Goal: Transaction & Acquisition: Download file/media

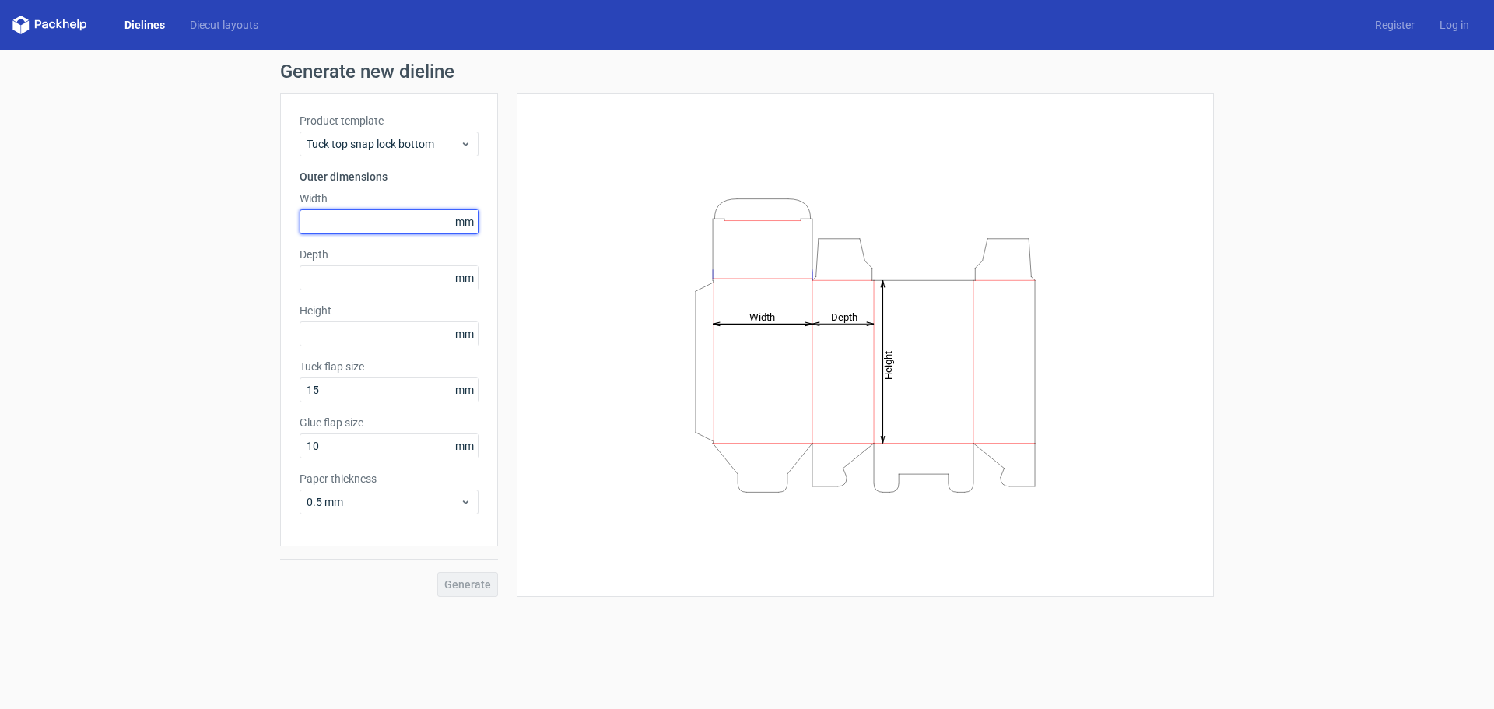
click at [333, 230] on input "text" at bounding box center [389, 221] width 179 height 25
type input "95"
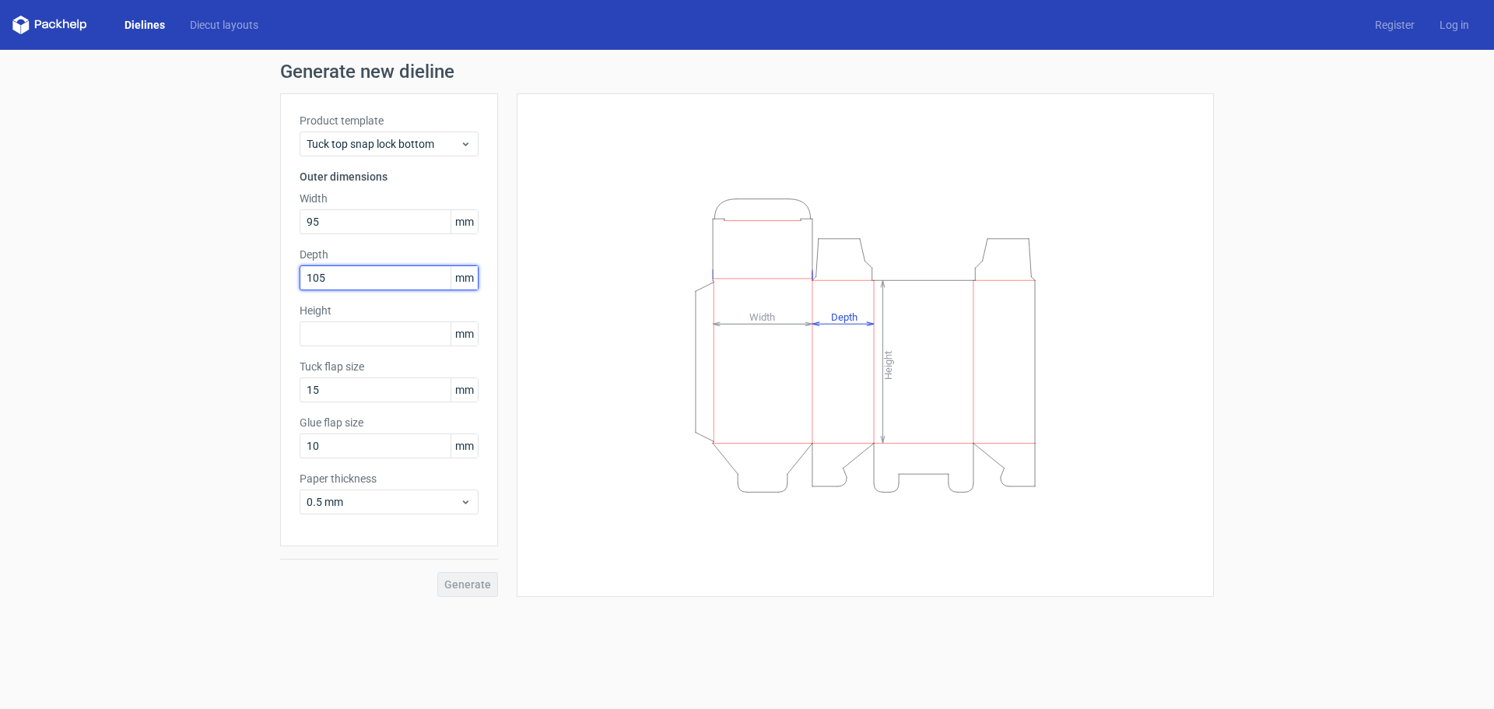
type input "105"
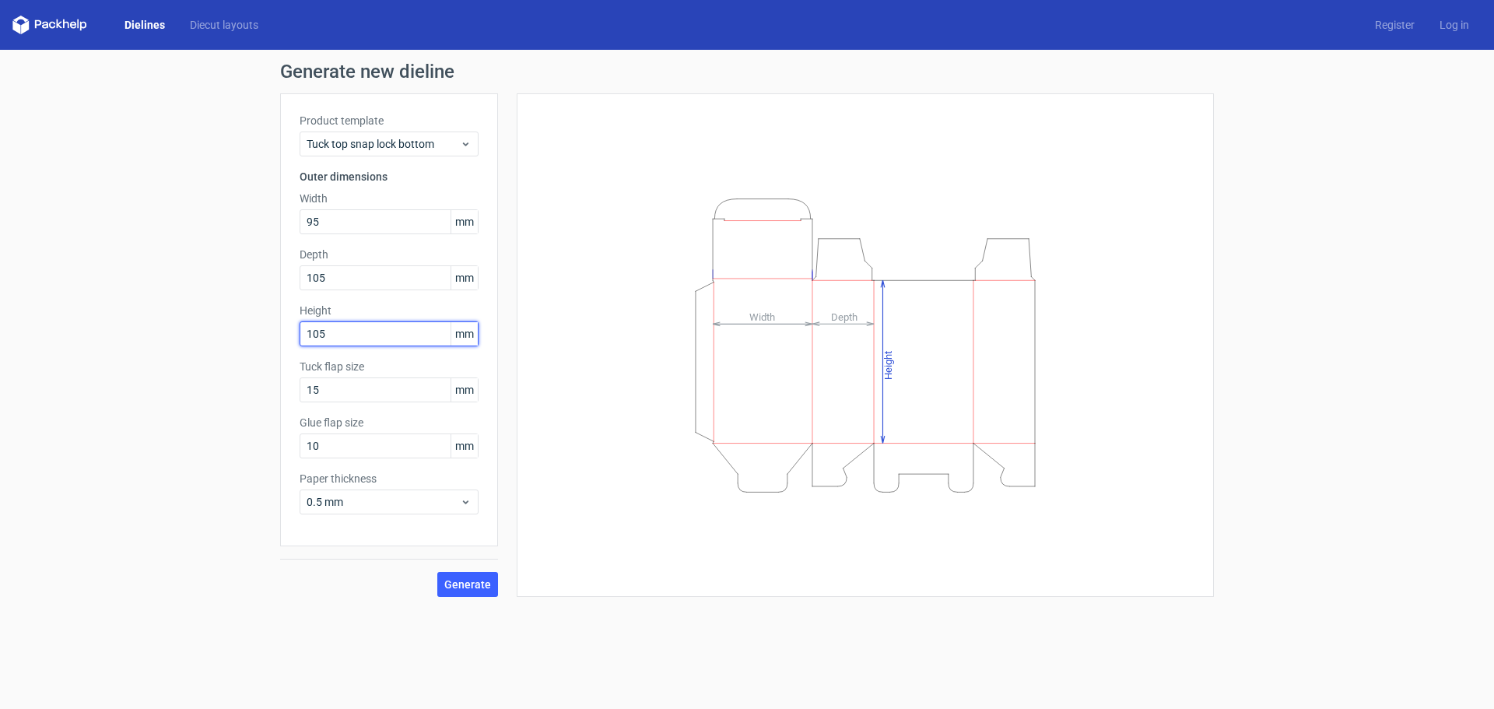
type input "105"
click at [463, 587] on span "Generate" at bounding box center [467, 584] width 47 height 11
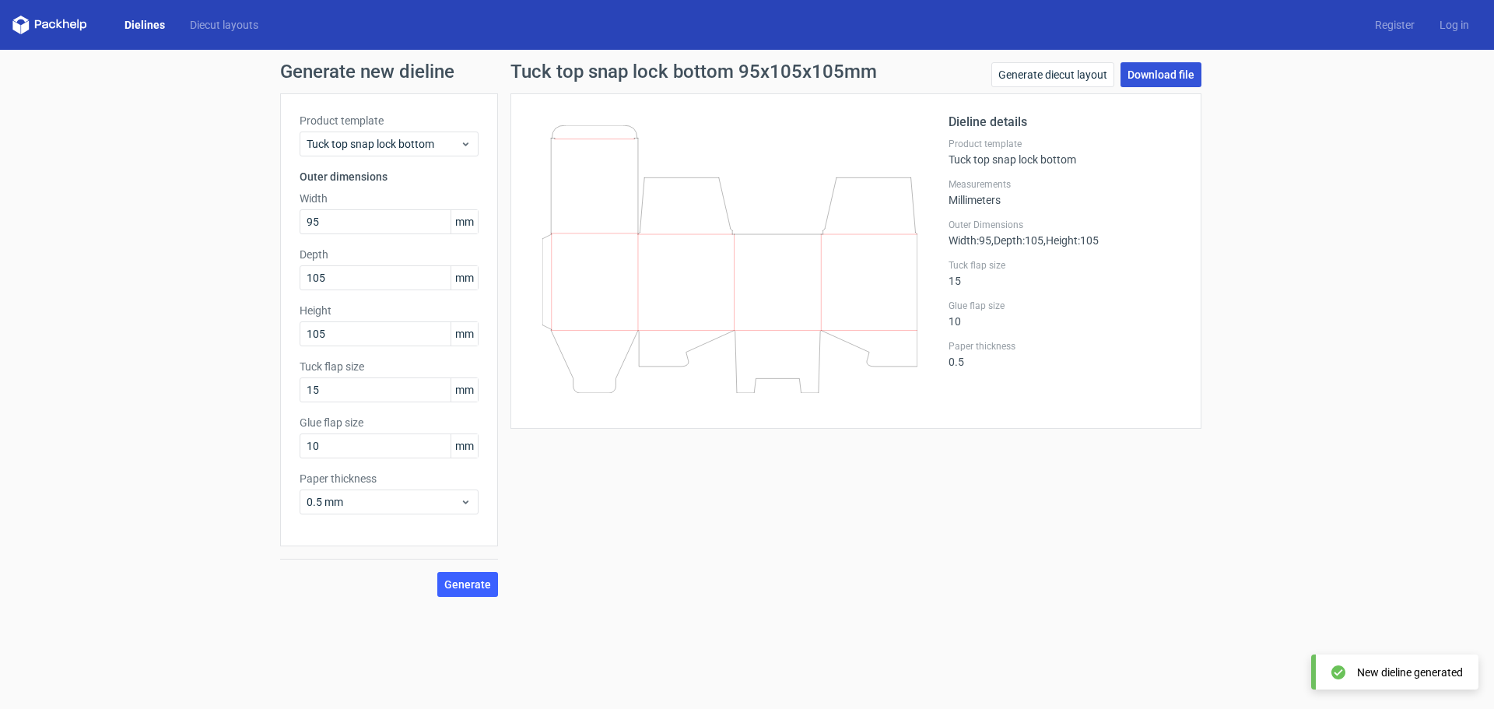
click at [1154, 75] on link "Download file" at bounding box center [1161, 74] width 81 height 25
drag, startPoint x: 349, startPoint y: 223, endPoint x: 3, endPoint y: 241, distance: 346.1
click at [82, 208] on div "Generate new dieline Product template Tuck top snap lock bottom Outer dimension…" at bounding box center [747, 330] width 1494 height 560
type input "210"
type input "120"
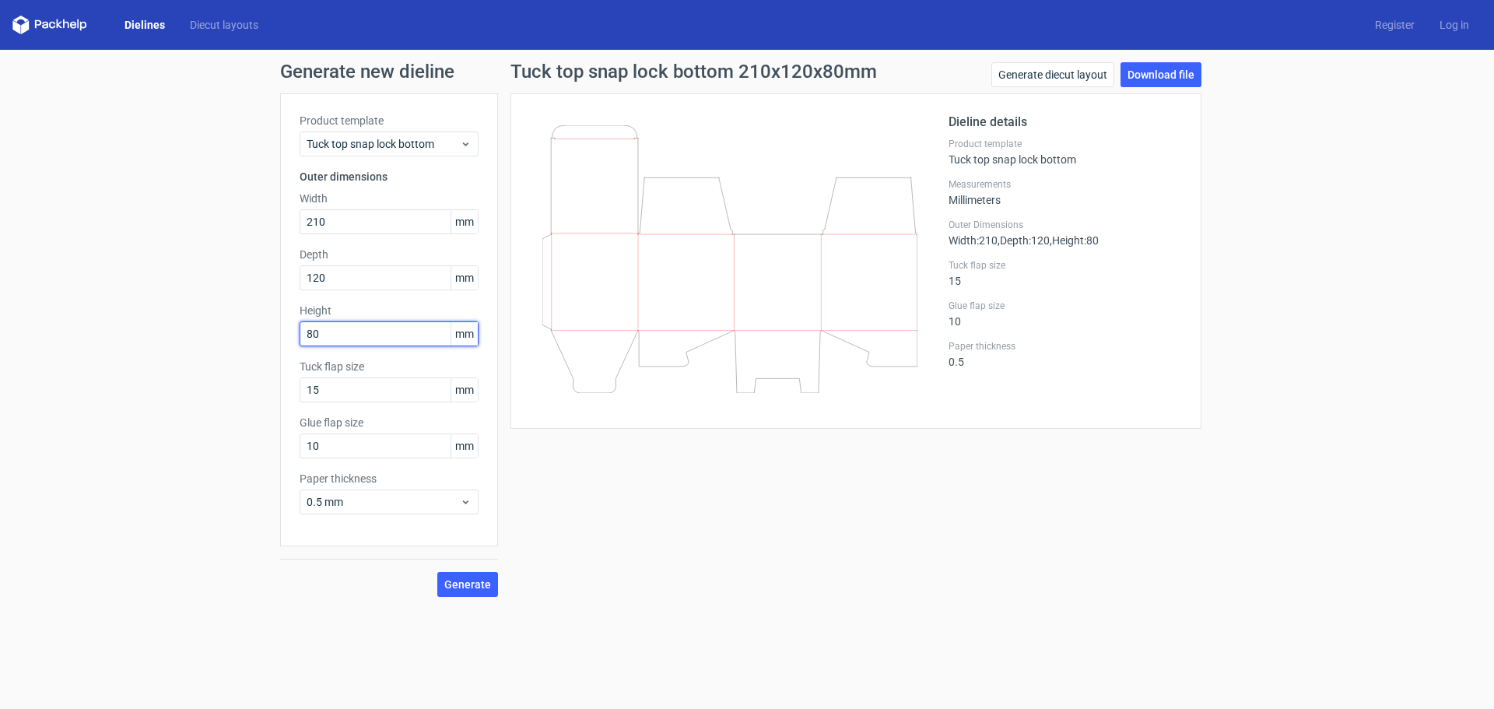
type input "80"
click at [489, 582] on span "Generate" at bounding box center [467, 584] width 47 height 11
click at [1156, 66] on link "Download file" at bounding box center [1161, 74] width 81 height 25
click at [690, 459] on div "Tuck top snap lock bottom 210x120x80mm Generate diecut layout Download file Die…" at bounding box center [856, 329] width 716 height 535
